Goal: Information Seeking & Learning: Learn about a topic

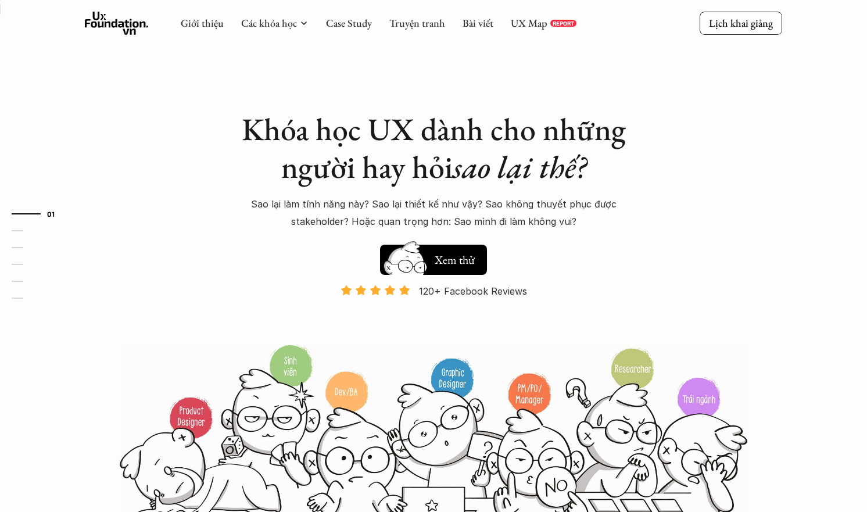
click at [224, 263] on div "Khóa học UX dành cho những người hay hỏi sao lại thế? Sao lại làm tính năng này…" at bounding box center [433, 266] width 697 height 532
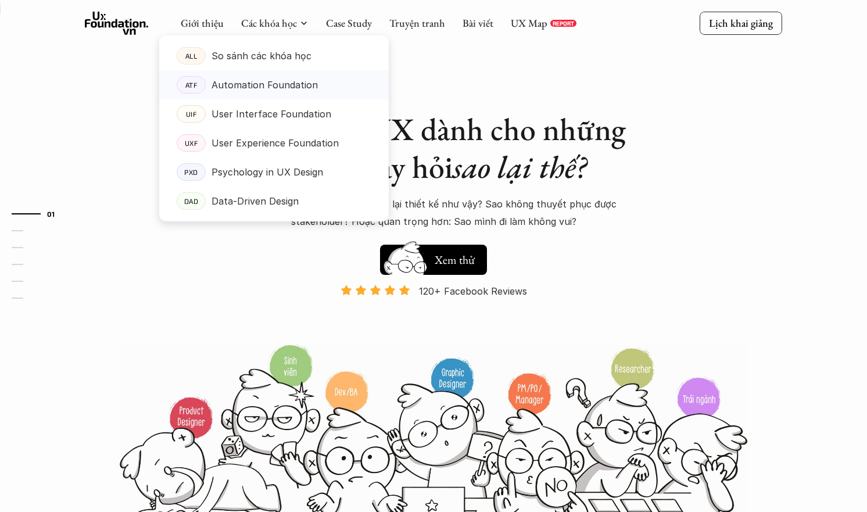
click at [284, 83] on p "Automation Foundation" at bounding box center [265, 84] width 106 height 17
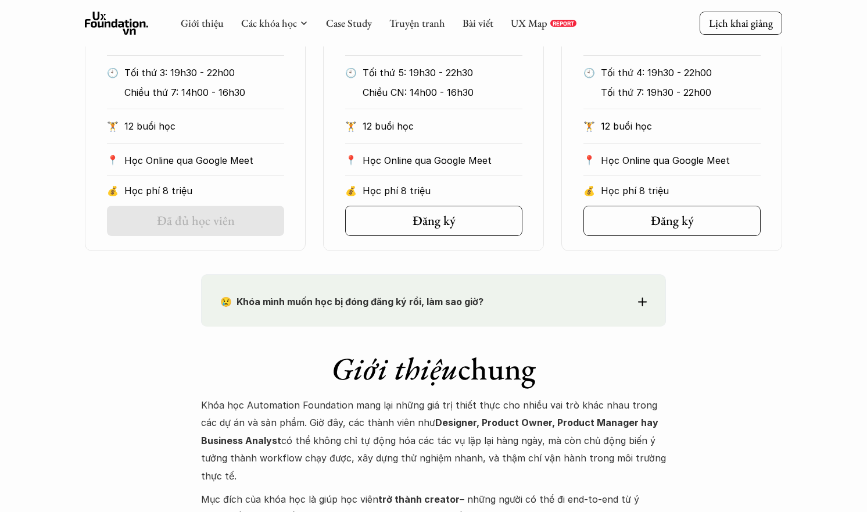
scroll to position [771, 0]
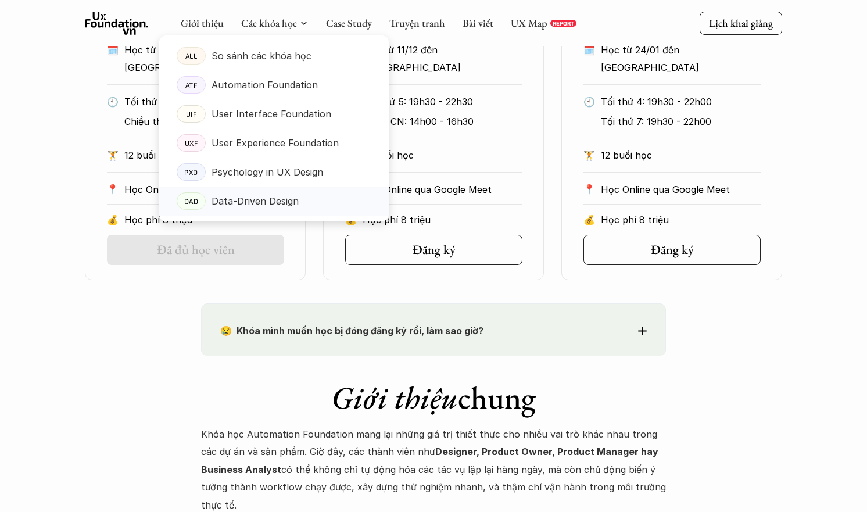
click at [273, 192] on p "Data-Driven Design" at bounding box center [255, 200] width 87 height 17
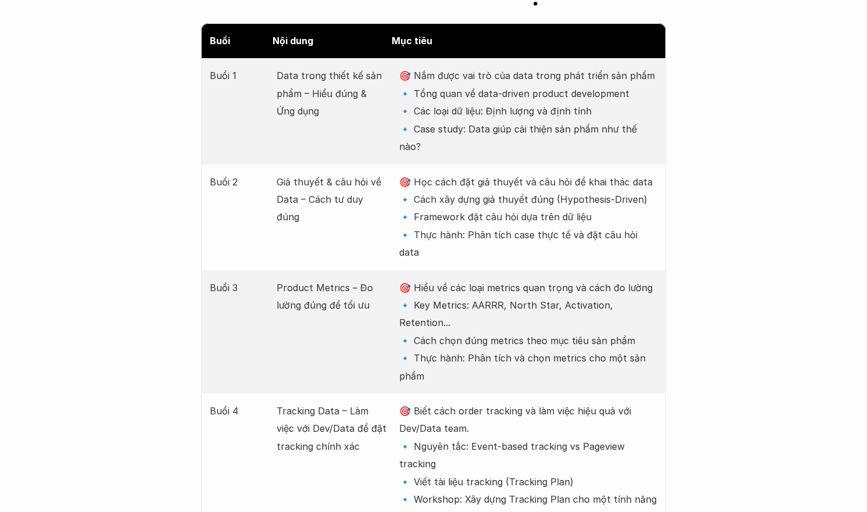
scroll to position [1526, 0]
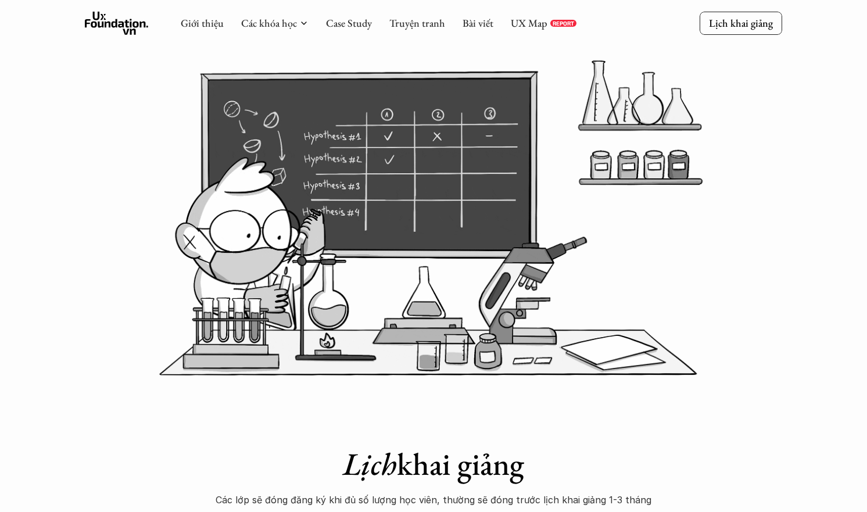
scroll to position [0, 0]
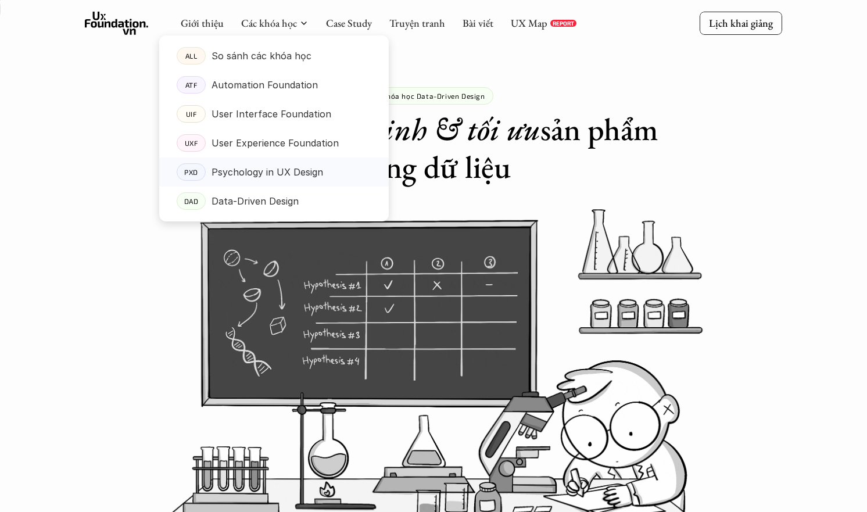
click at [253, 173] on p "Psychology in UX Design" at bounding box center [268, 171] width 112 height 17
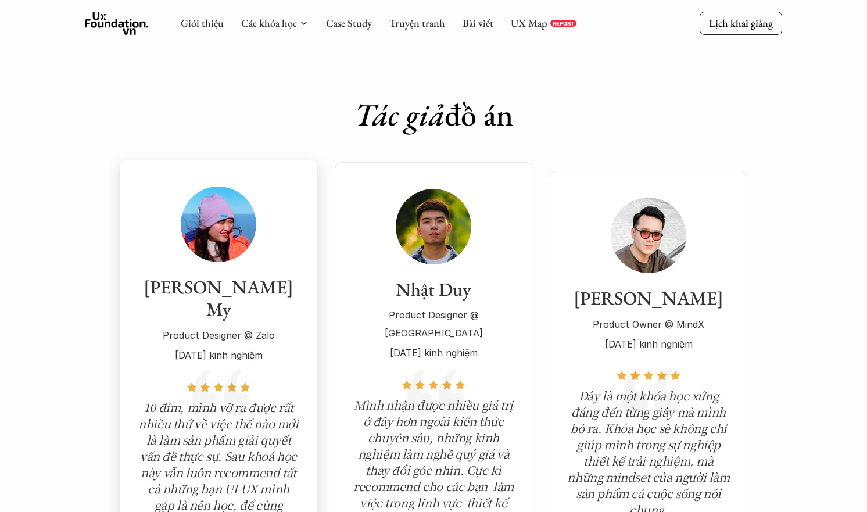
scroll to position [3798, 0]
